Goal: Find specific page/section: Find specific page/section

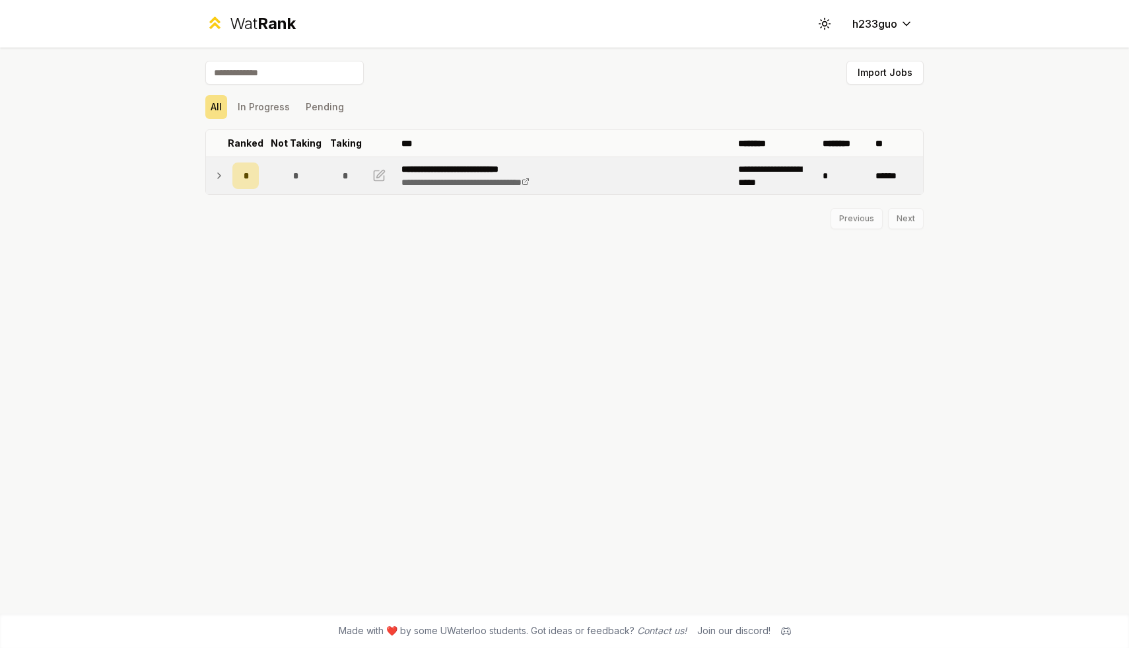
click at [250, 170] on div "*" at bounding box center [245, 175] width 26 height 26
click at [294, 230] on div "1" at bounding box center [296, 232] width 4 height 13
click at [282, 105] on button "In Progress" at bounding box center [263, 107] width 63 height 24
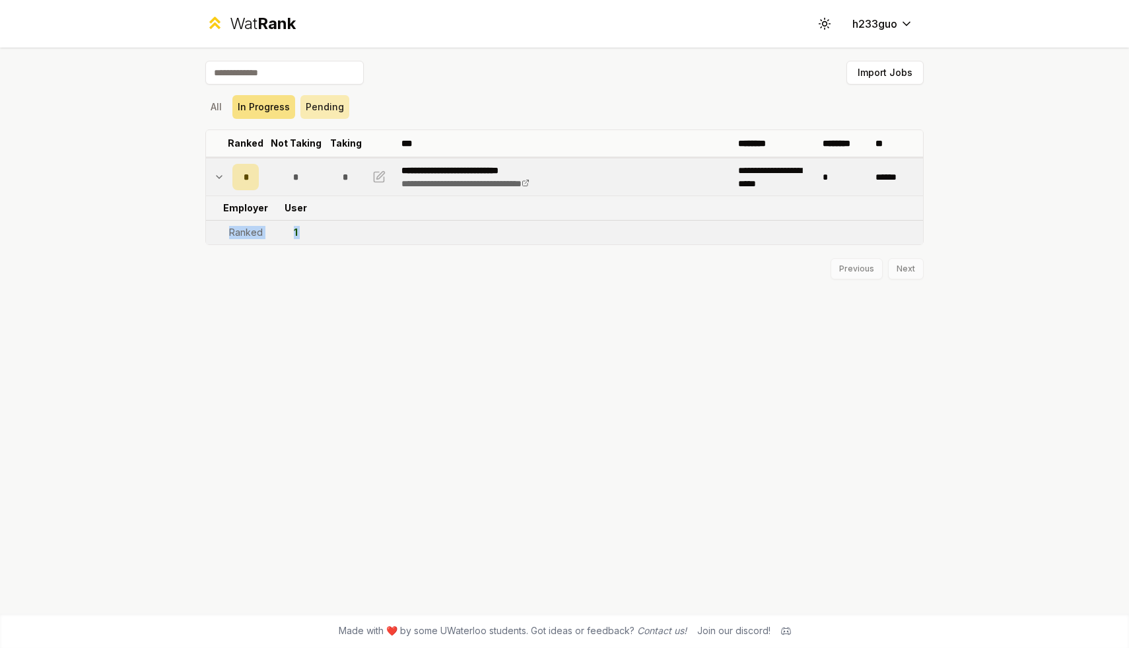
click at [328, 107] on button "Pending" at bounding box center [324, 107] width 49 height 24
